Goal: Task Accomplishment & Management: Use online tool/utility

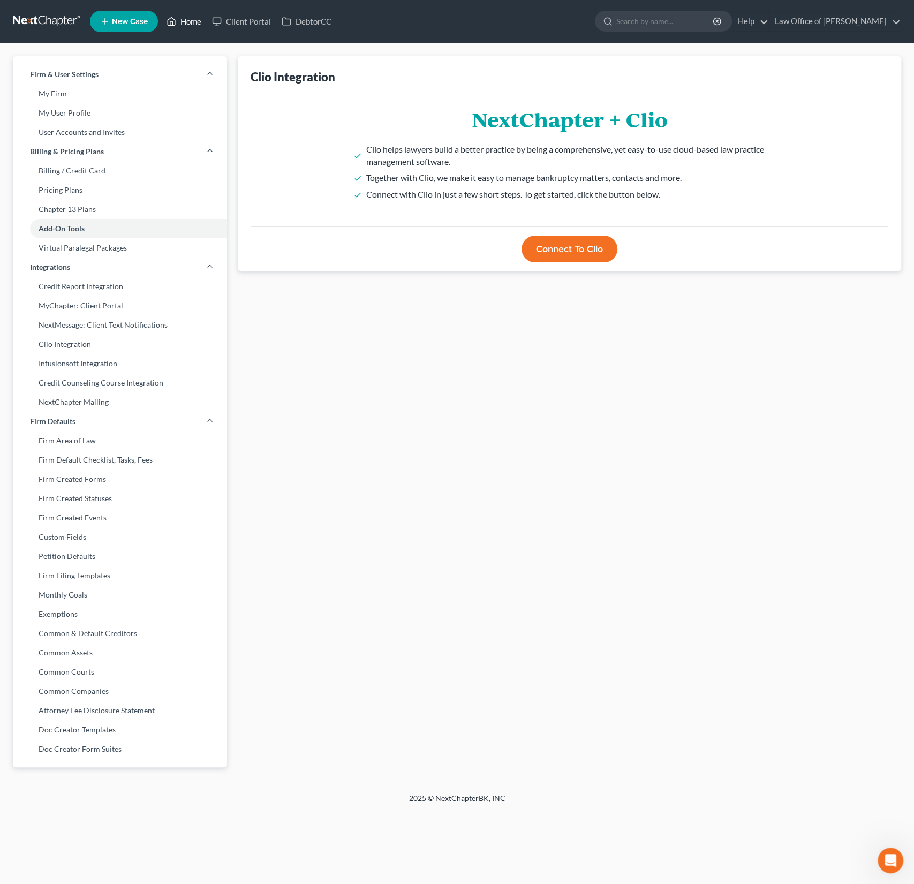
click at [192, 24] on link "Home" at bounding box center [184, 21] width 46 height 19
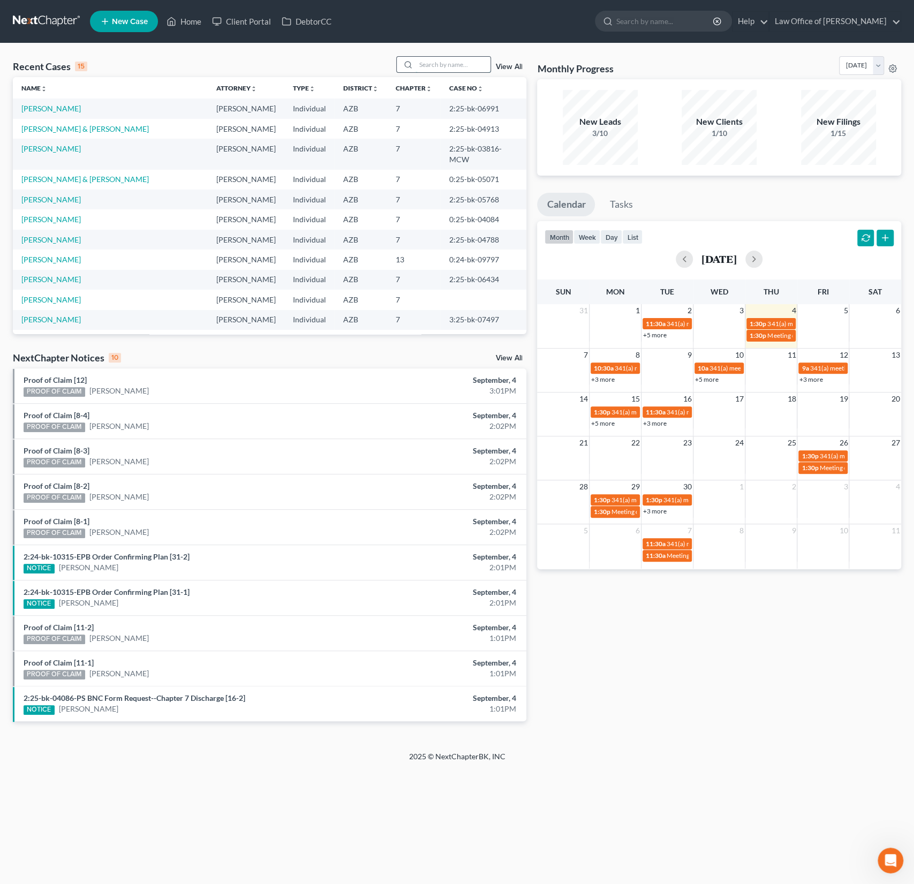
click at [466, 64] on input "search" at bounding box center [453, 65] width 75 height 16
type input "[PERSON_NAME]"
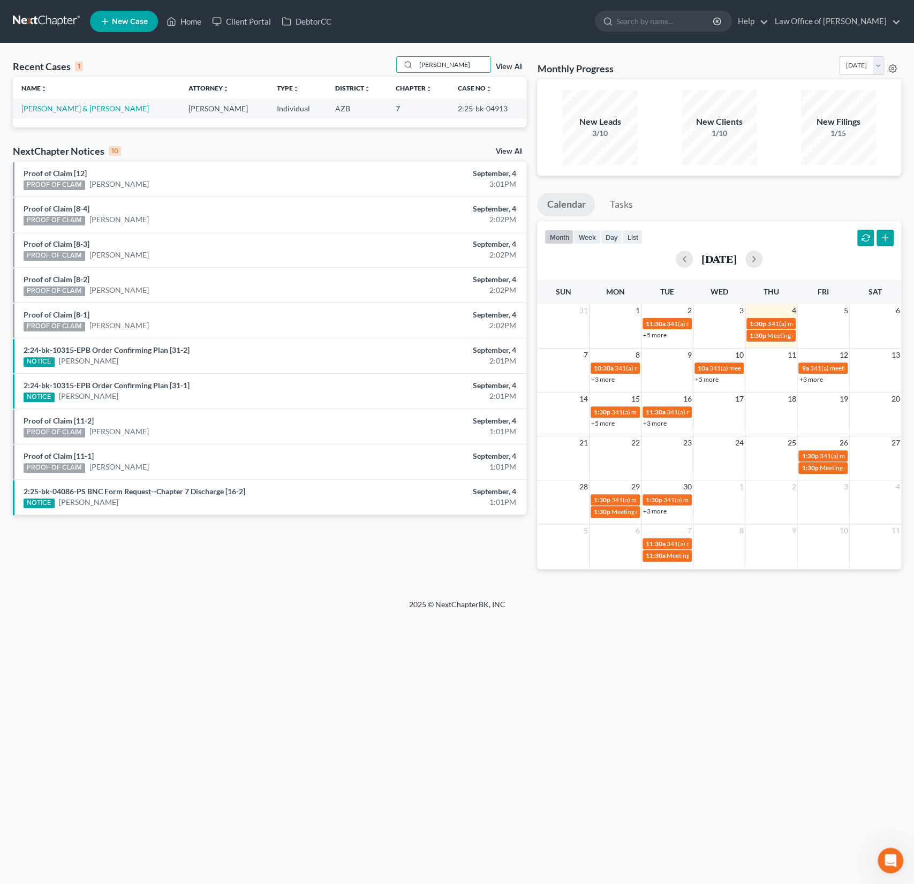
click at [61, 103] on td "[PERSON_NAME] & [PERSON_NAME]" at bounding box center [96, 109] width 167 height 20
click at [64, 111] on link "[PERSON_NAME] & [PERSON_NAME]" at bounding box center [84, 108] width 127 height 9
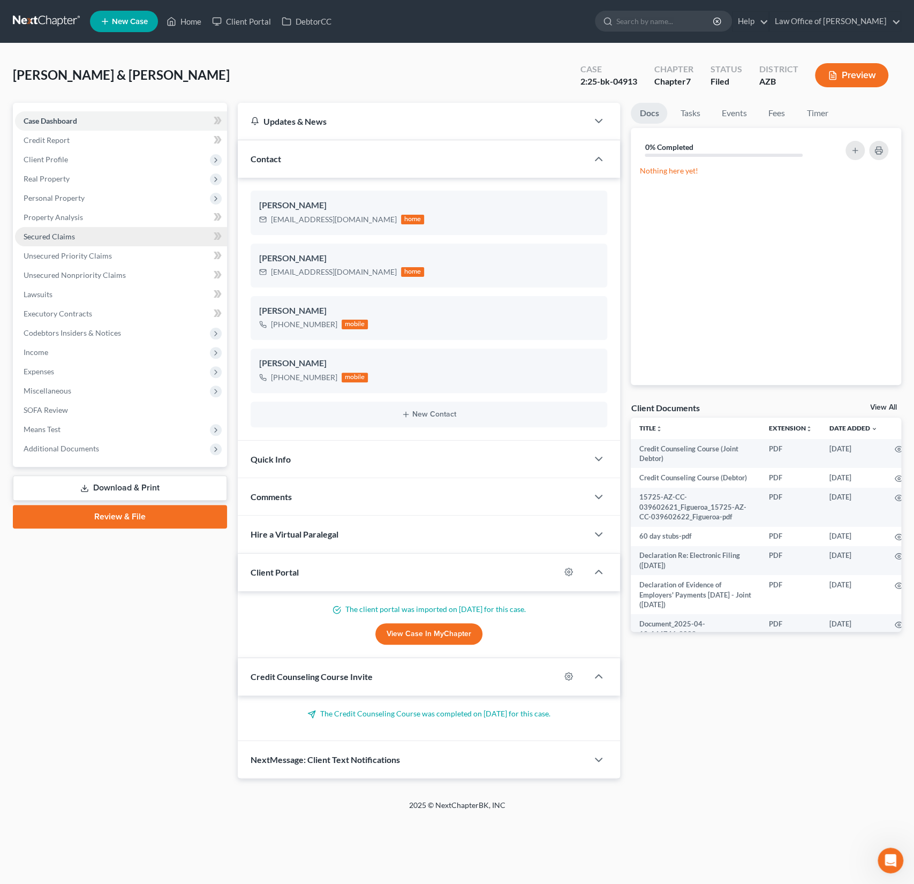
click at [63, 228] on link "Secured Claims" at bounding box center [121, 236] width 212 height 19
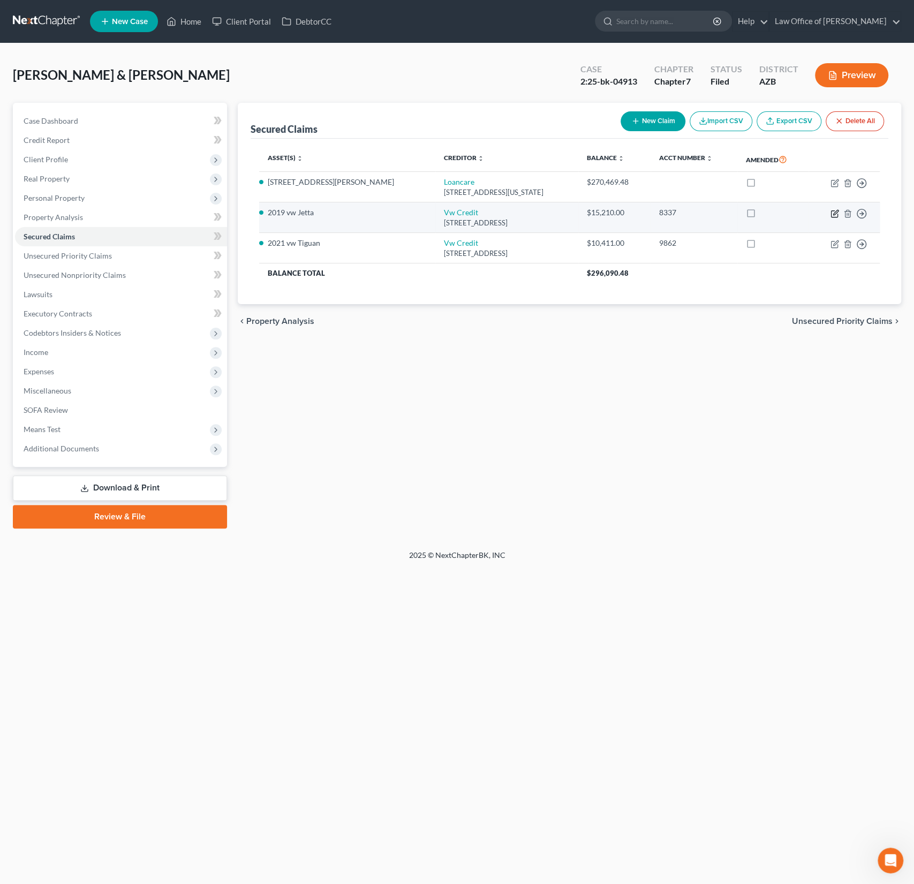
click at [837, 213] on icon "button" at bounding box center [835, 213] width 9 height 9
select select "14"
select select "2"
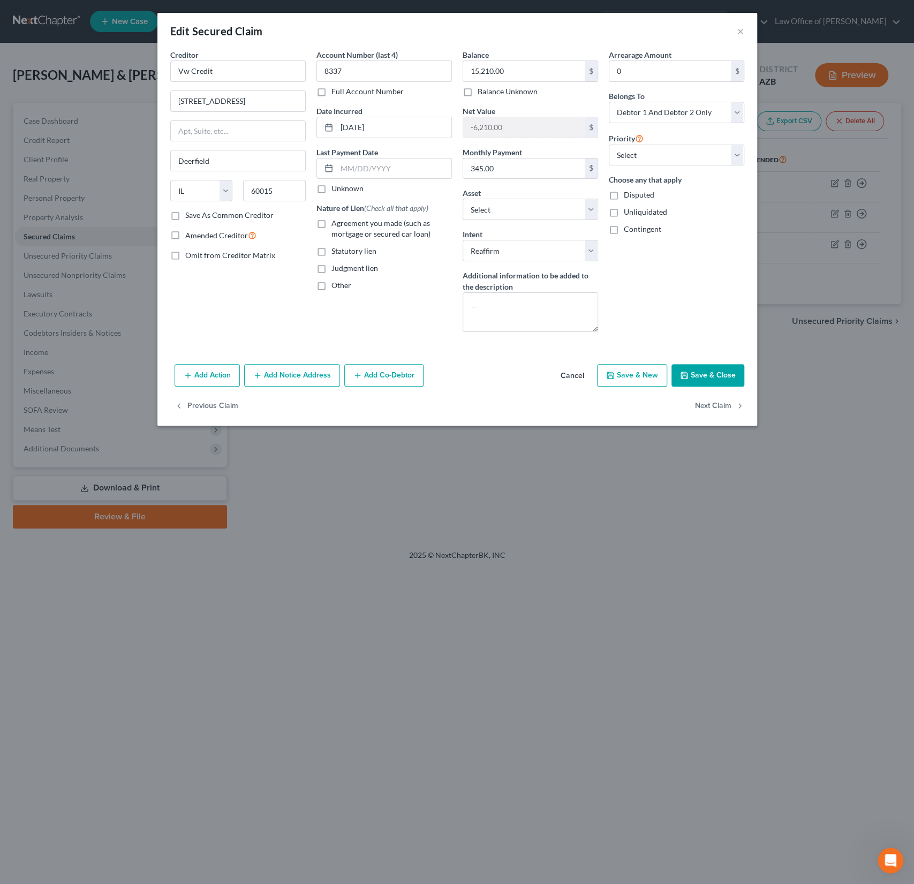
click at [751, 28] on div "Edit Secured Claim ×" at bounding box center [457, 31] width 600 height 36
click at [744, 28] on div "Edit Secured Claim ×" at bounding box center [457, 31] width 600 height 36
click at [737, 31] on button "×" at bounding box center [740, 31] width 7 height 13
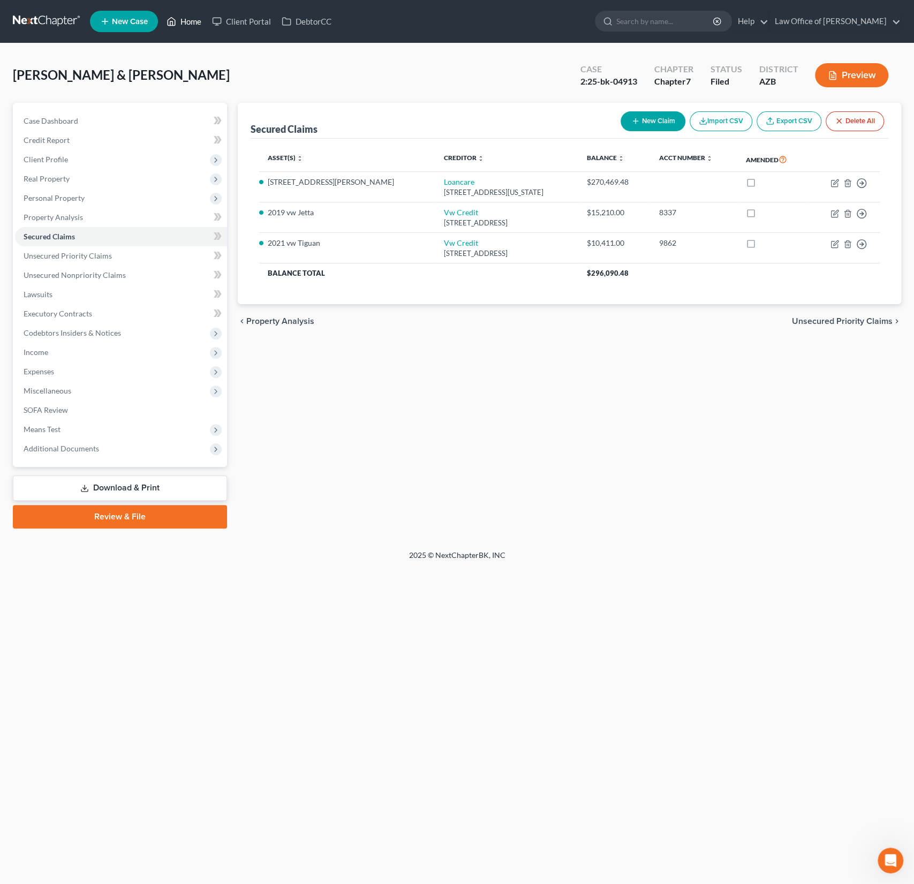
click at [193, 19] on link "Home" at bounding box center [184, 21] width 46 height 19
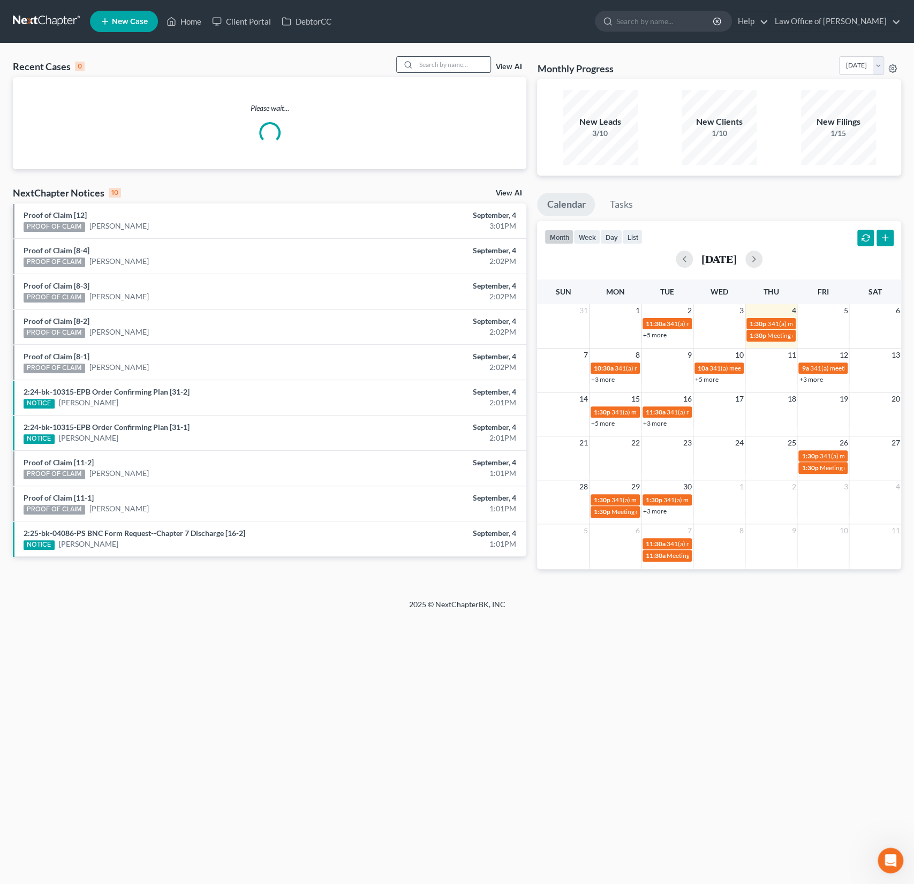
click at [442, 69] on input "search" at bounding box center [453, 65] width 75 height 16
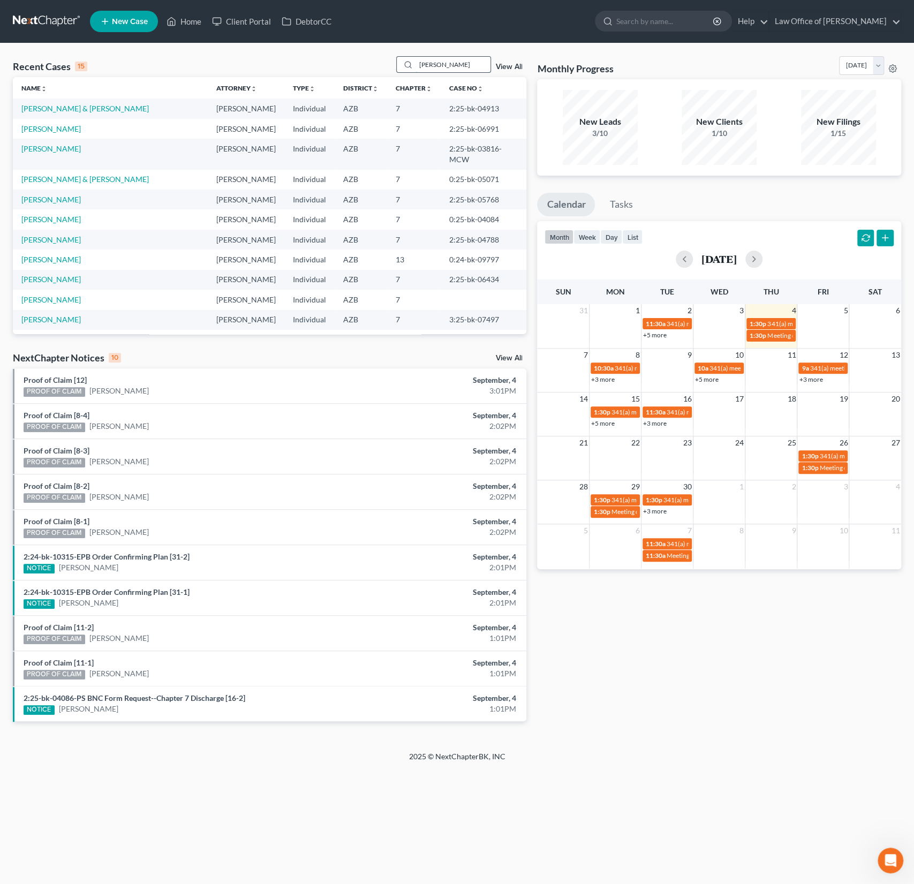
type input "[PERSON_NAME]"
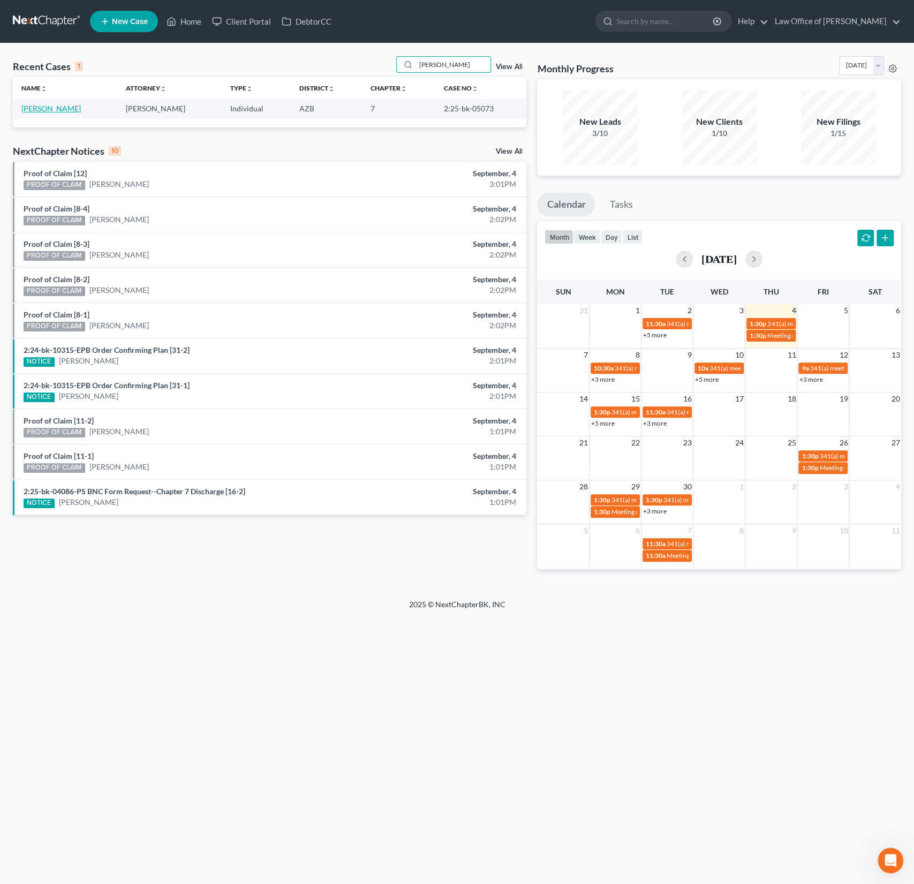
click at [36, 110] on link "[PERSON_NAME]" at bounding box center [50, 108] width 59 height 9
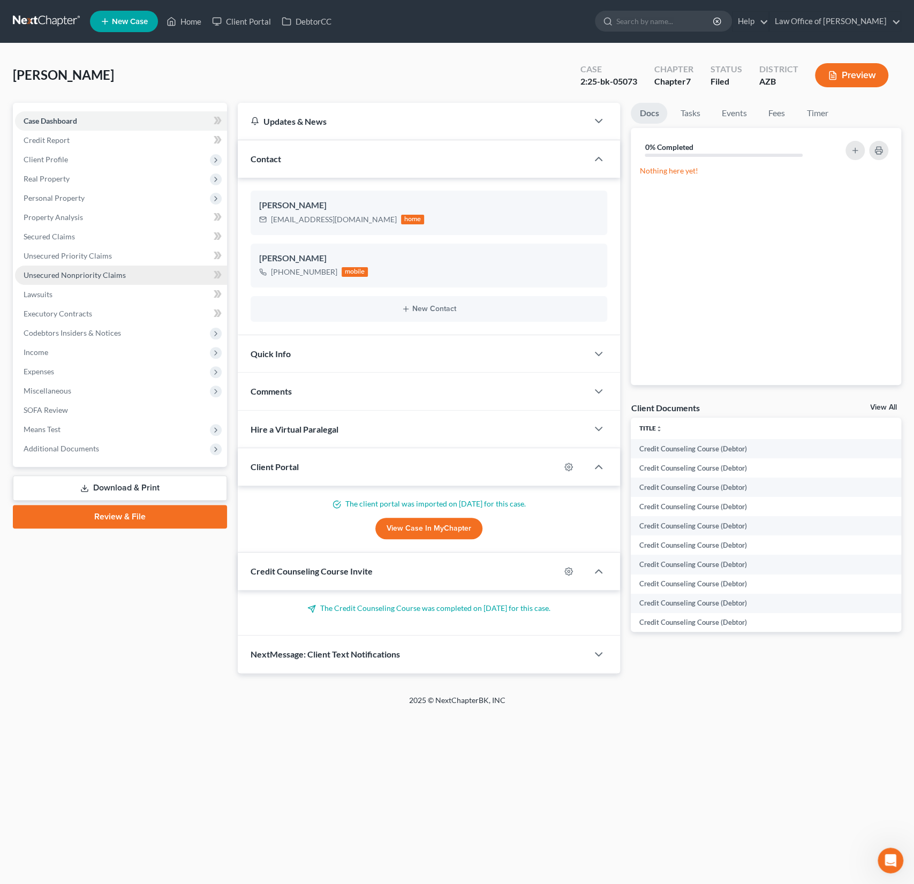
click at [91, 266] on link "Unsecured Nonpriority Claims" at bounding box center [121, 275] width 212 height 19
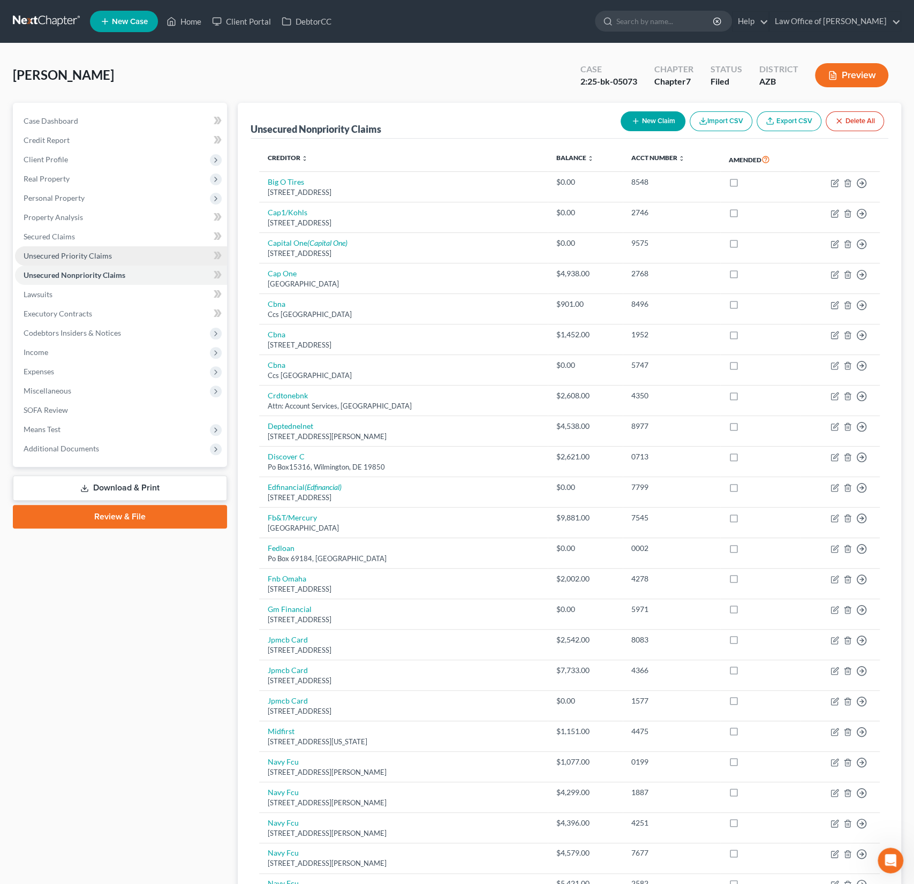
click at [82, 253] on span "Unsecured Priority Claims" at bounding box center [68, 255] width 88 height 9
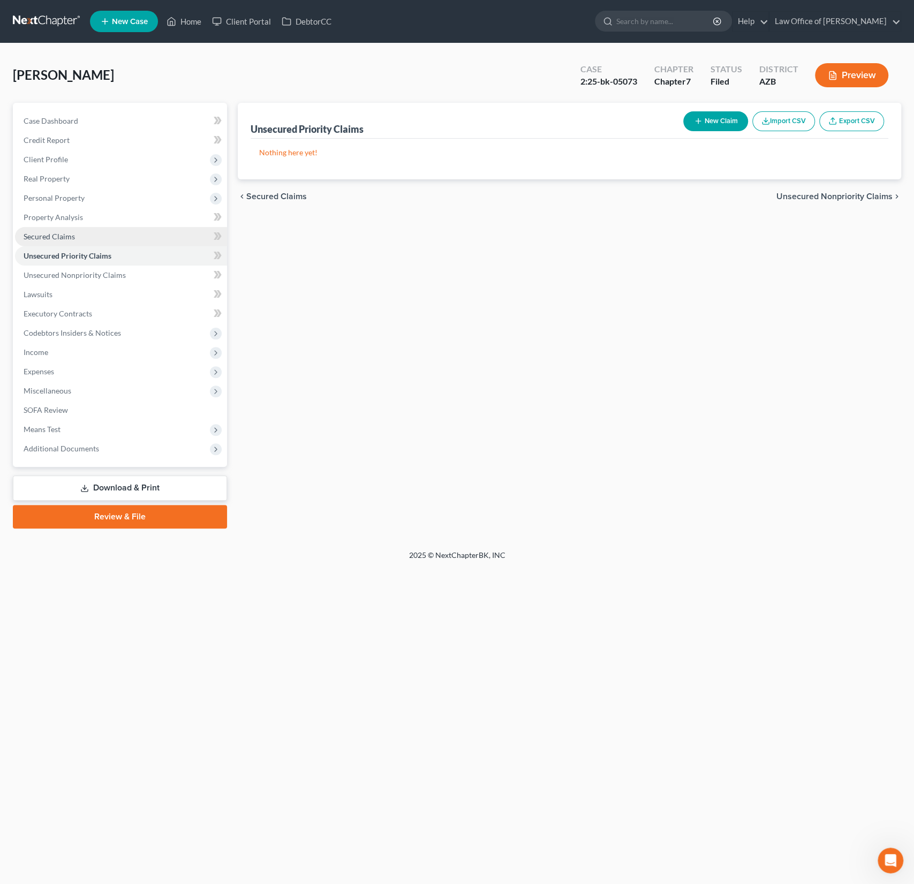
click at [65, 234] on span "Secured Claims" at bounding box center [49, 236] width 51 height 9
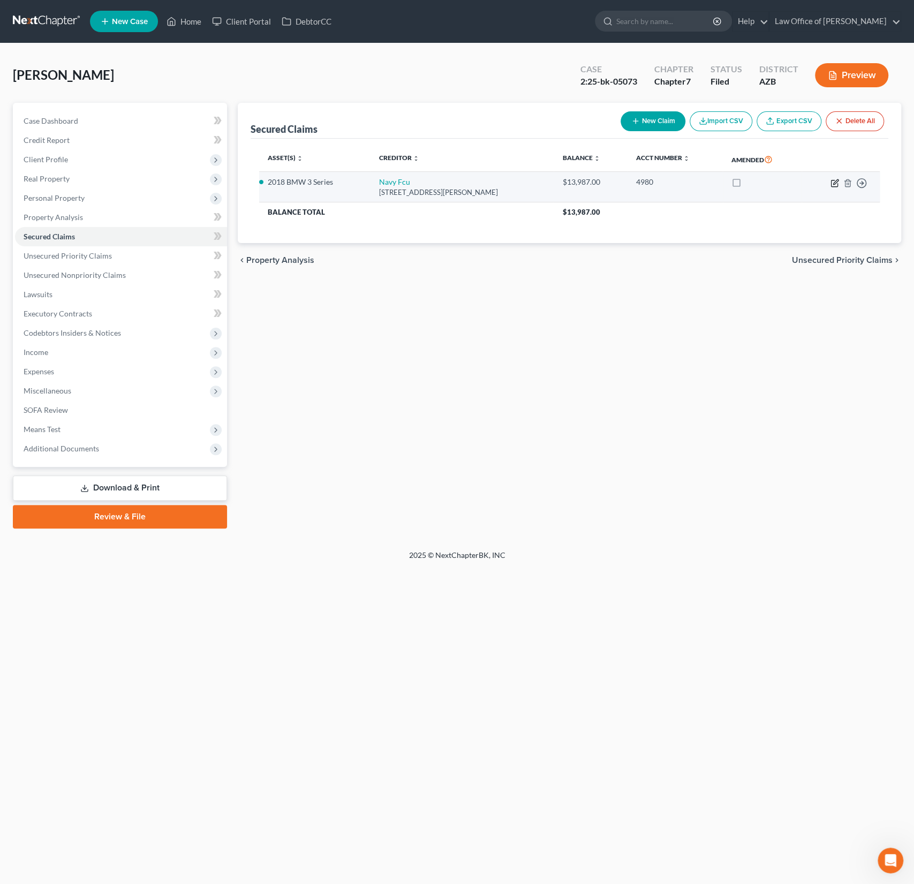
click at [833, 181] on icon "button" at bounding box center [835, 183] width 9 height 9
select select "48"
select select "4"
select select "0"
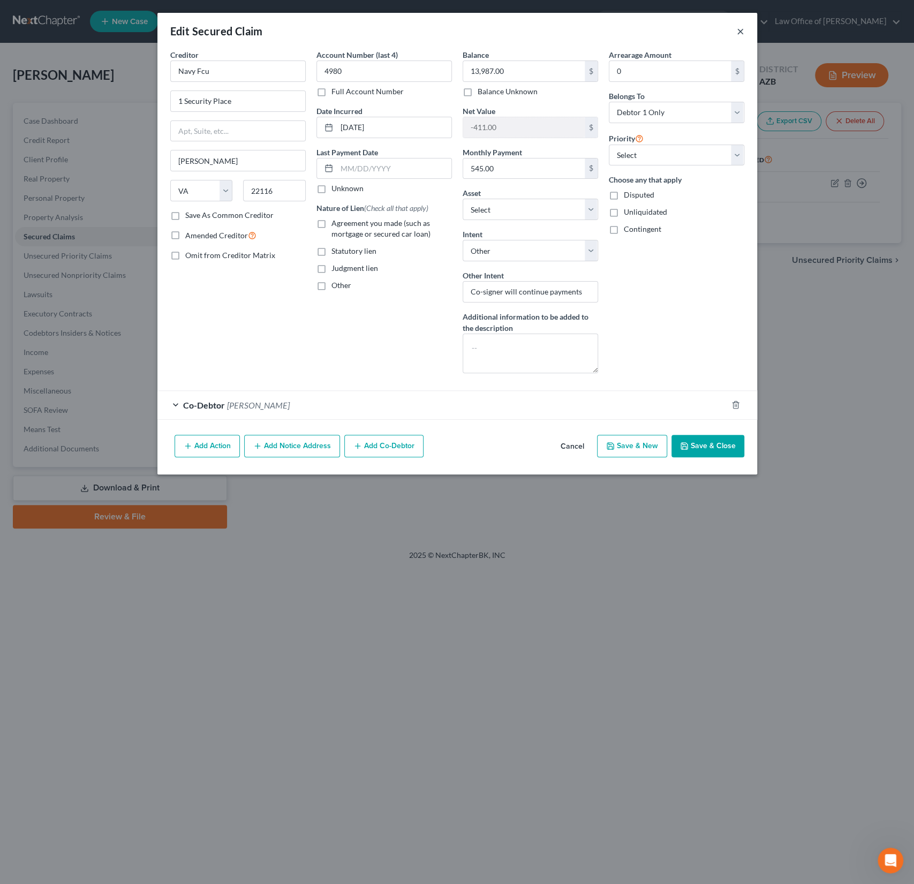
click at [737, 32] on button "×" at bounding box center [740, 31] width 7 height 13
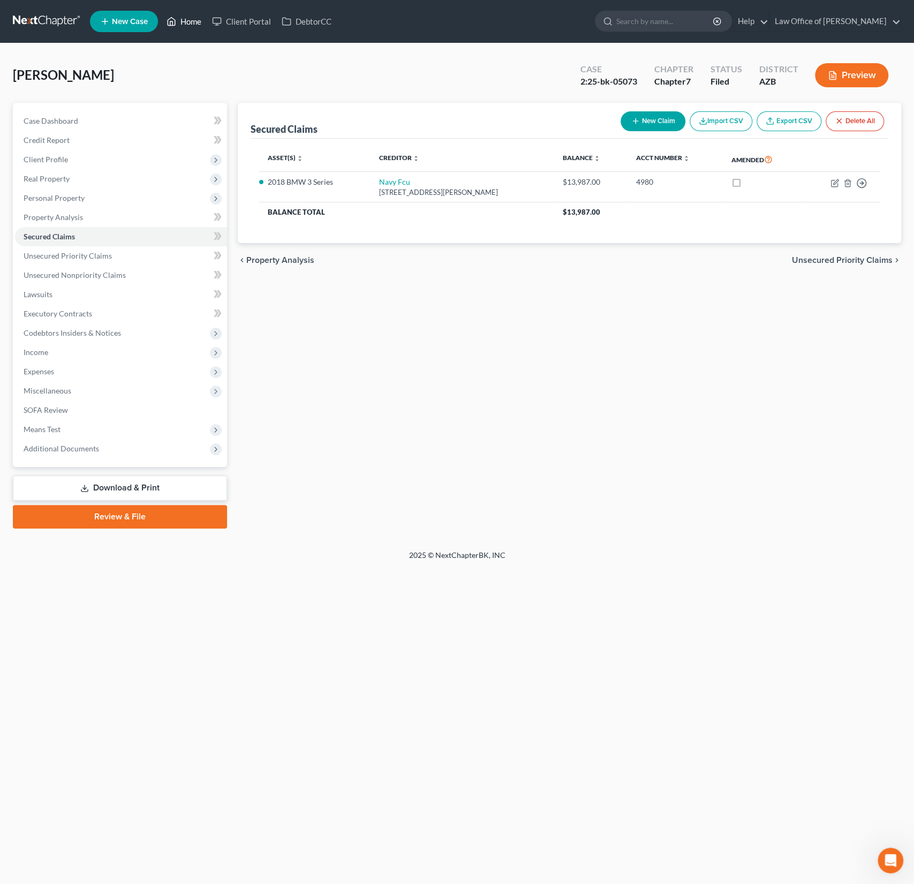
click at [198, 23] on link "Home" at bounding box center [184, 21] width 46 height 19
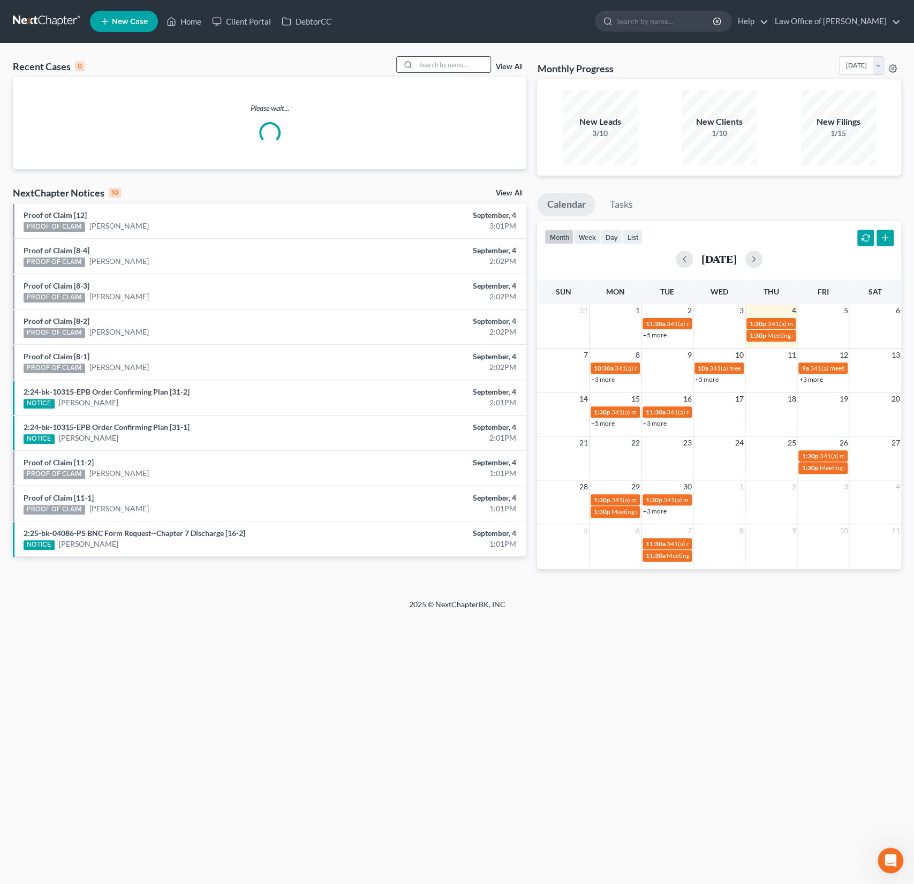
click at [436, 66] on input "search" at bounding box center [453, 65] width 75 height 16
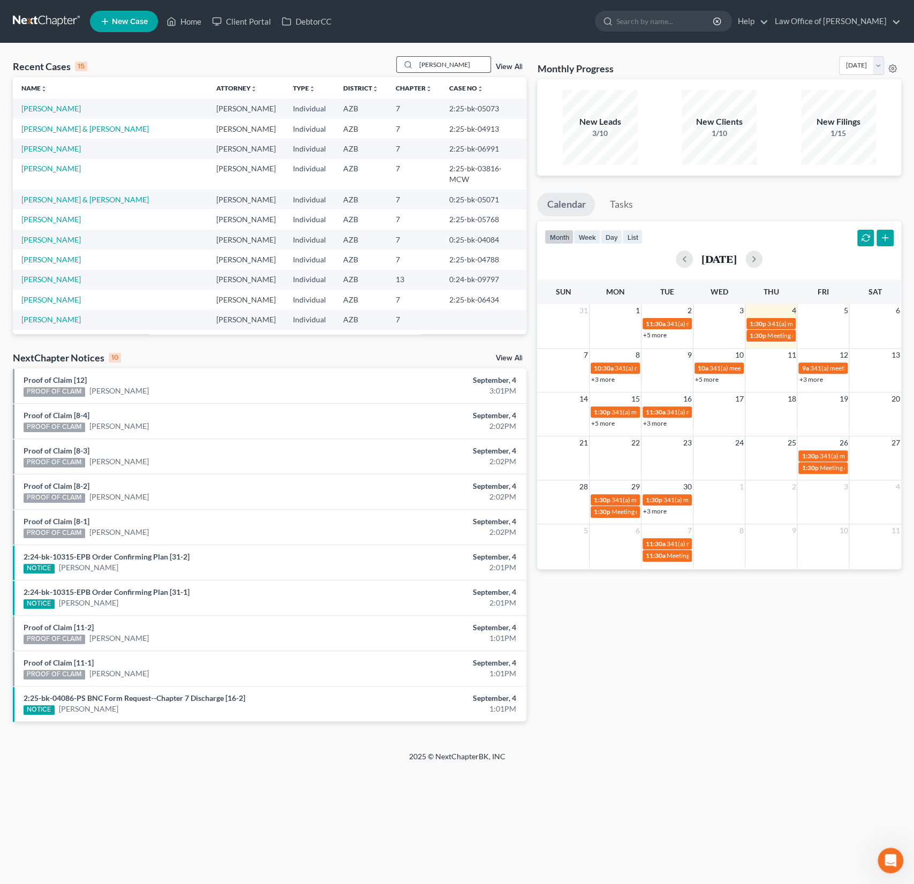
type input "[PERSON_NAME]"
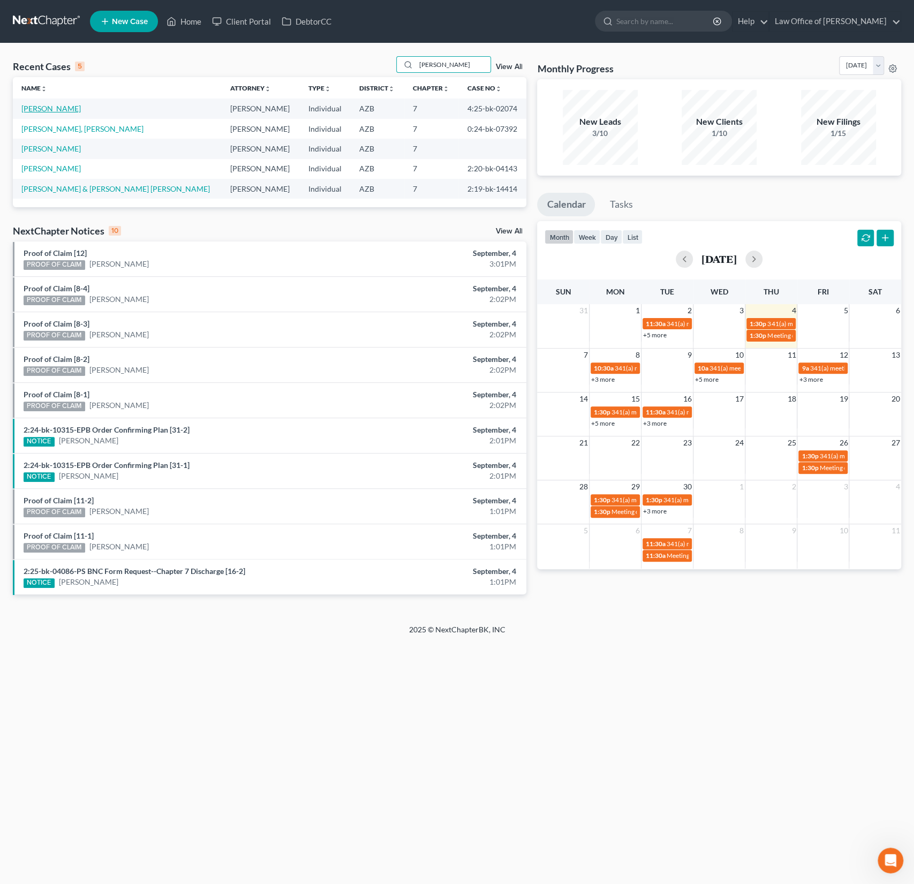
click at [58, 109] on link "[PERSON_NAME]" at bounding box center [50, 108] width 59 height 9
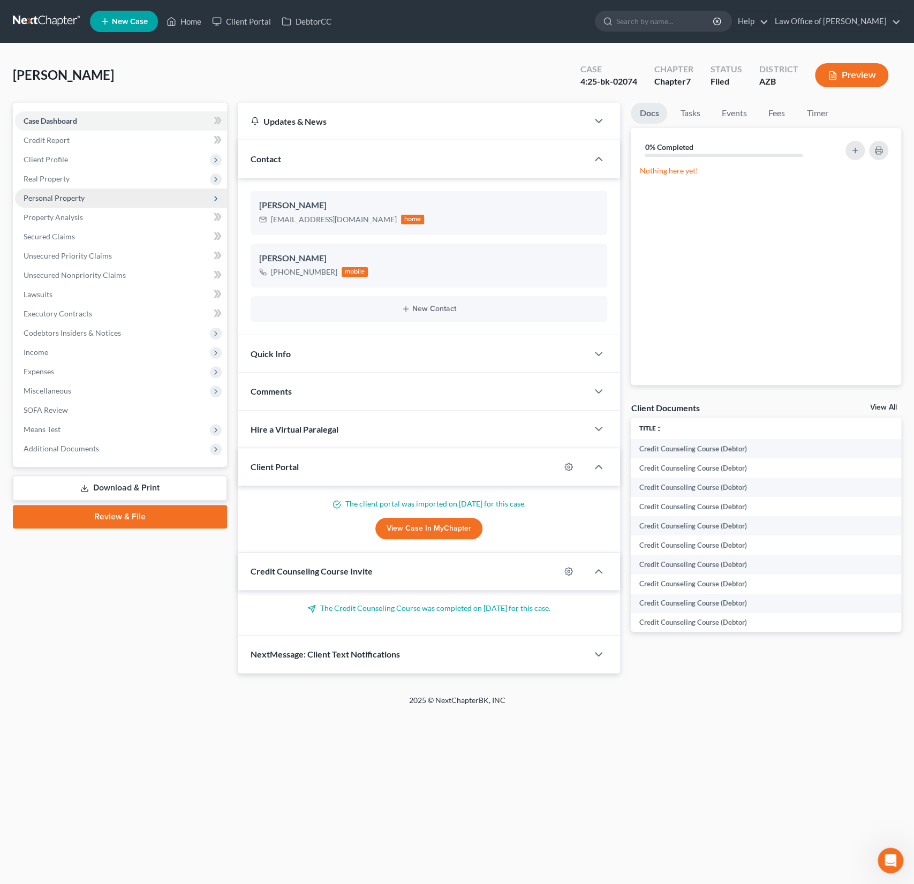
click at [62, 194] on span "Personal Property" at bounding box center [54, 197] width 61 height 9
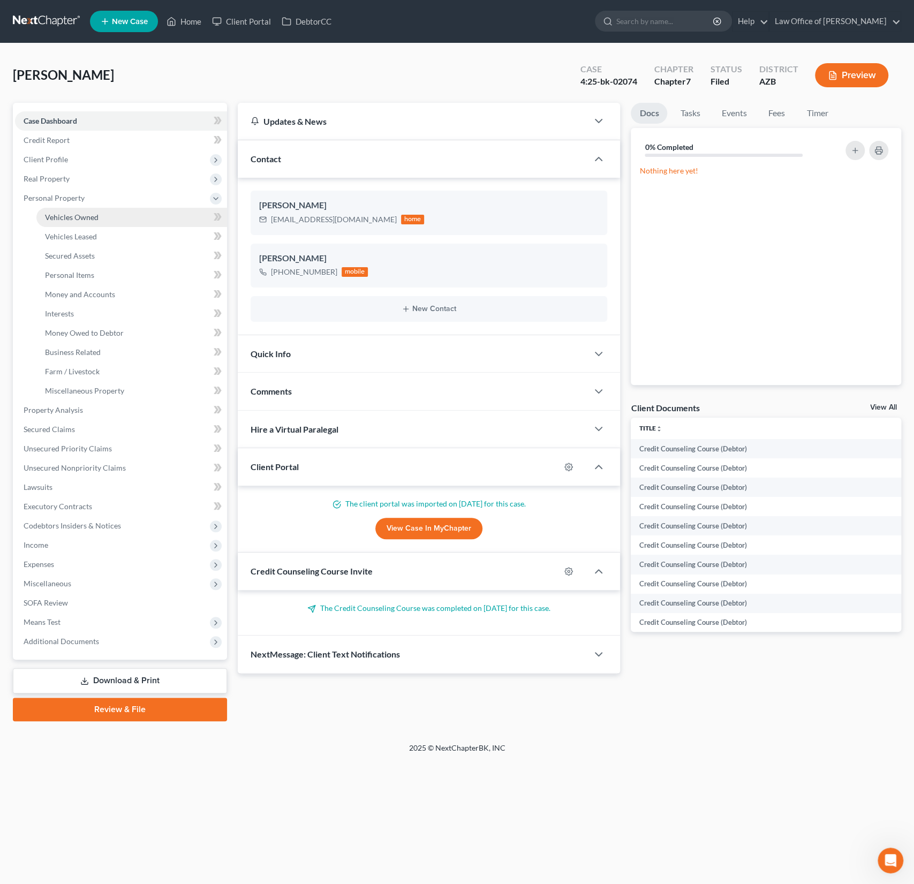
click at [85, 215] on span "Vehicles Owned" at bounding box center [72, 217] width 54 height 9
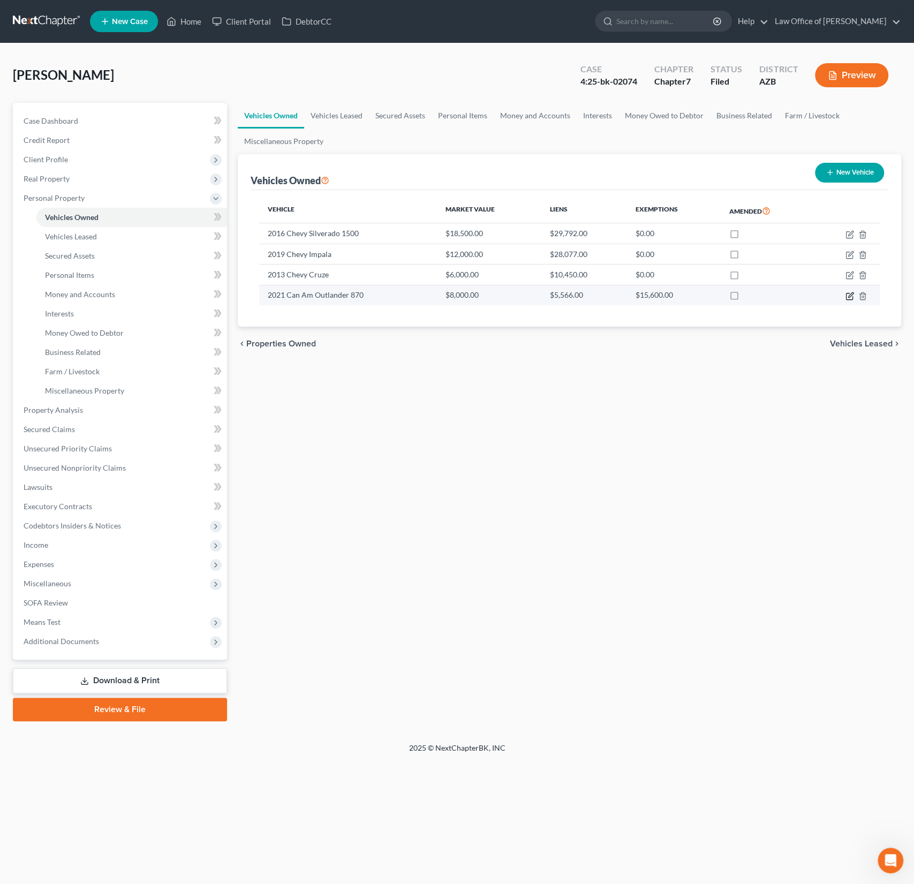
click at [849, 296] on icon "button" at bounding box center [850, 294] width 5 height 5
select select "6"
select select "5"
select select "1"
select select "0"
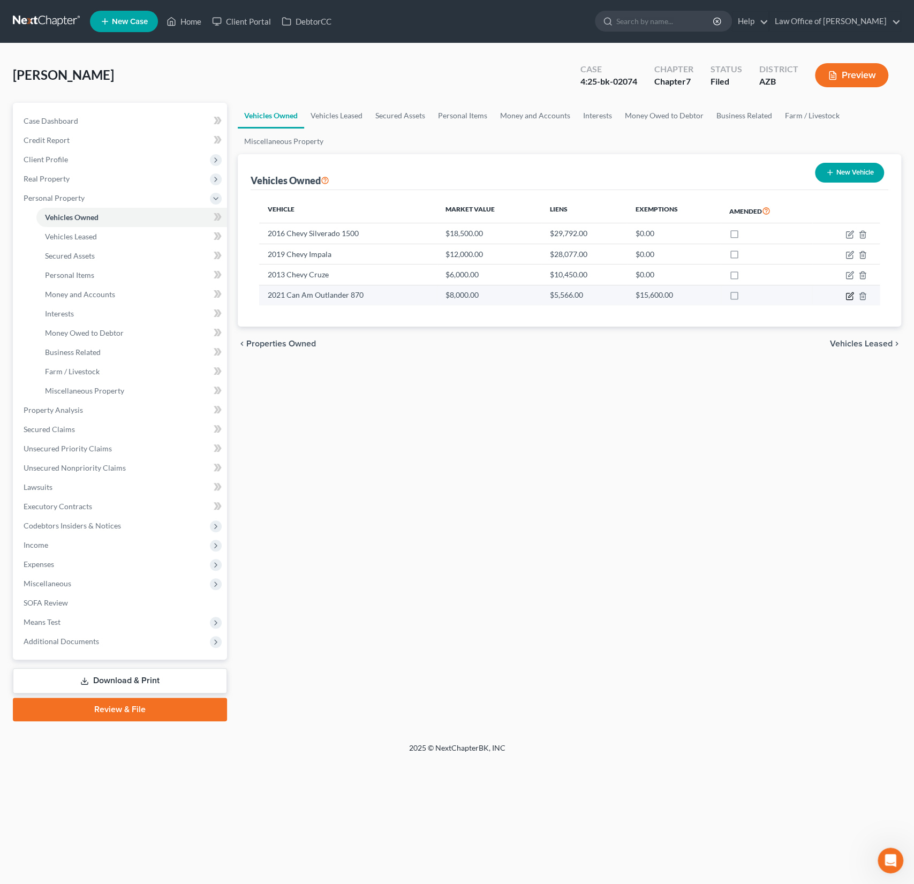
select select "45"
select select "0"
select select "4"
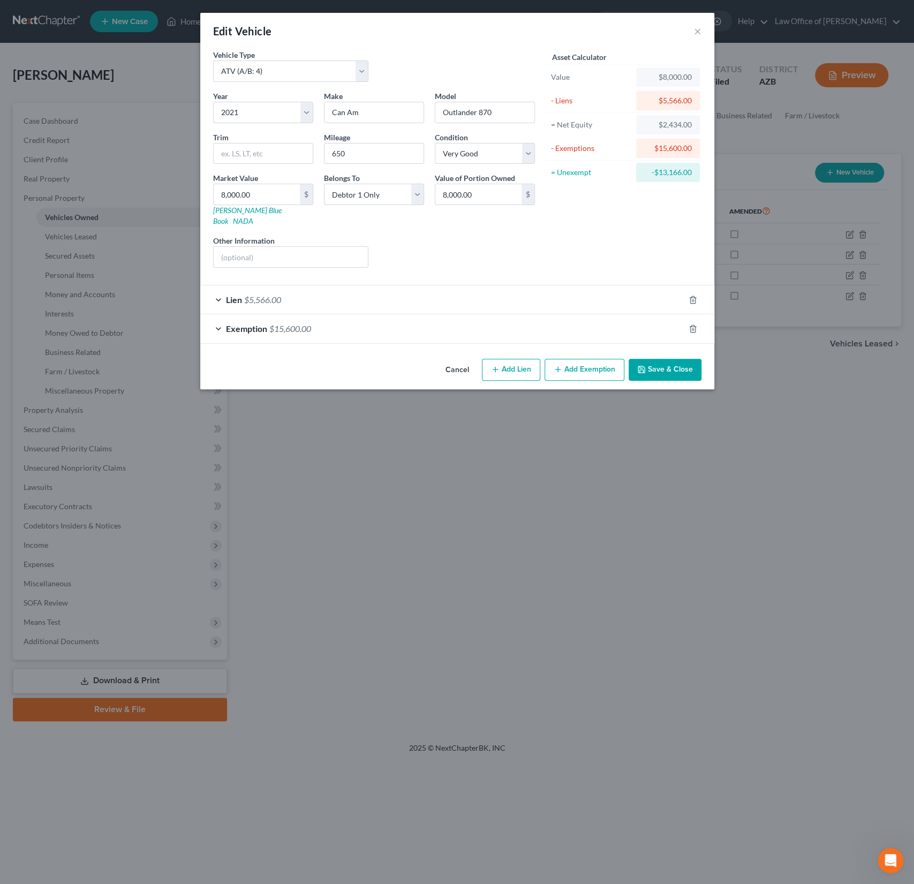
click at [498, 285] on div "Lien $5,566.00" at bounding box center [442, 299] width 484 height 28
